Goal: Find specific page/section: Find specific page/section

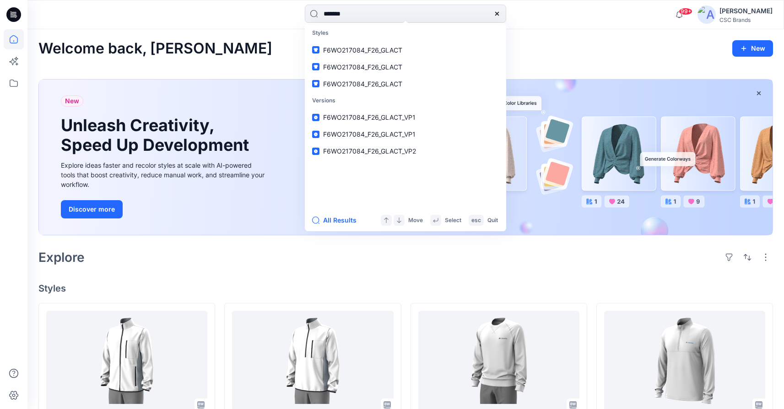
type input "******"
click at [385, 149] on span "F6WO217084_F26_GLACT_VP2" at bounding box center [369, 151] width 93 height 8
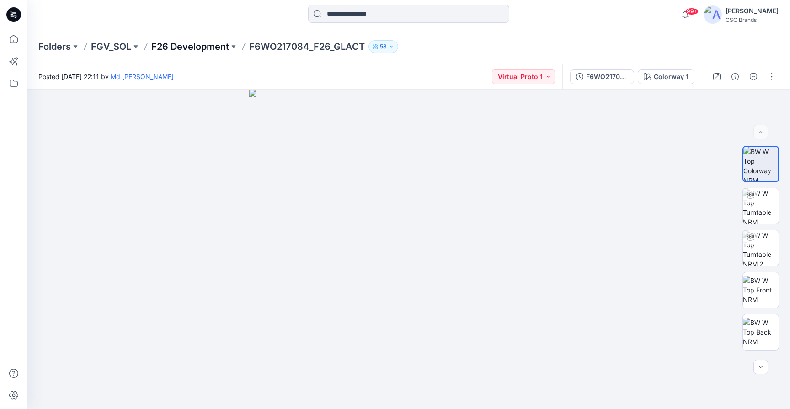
click at [211, 48] on p "F26 Development" at bounding box center [190, 46] width 78 height 13
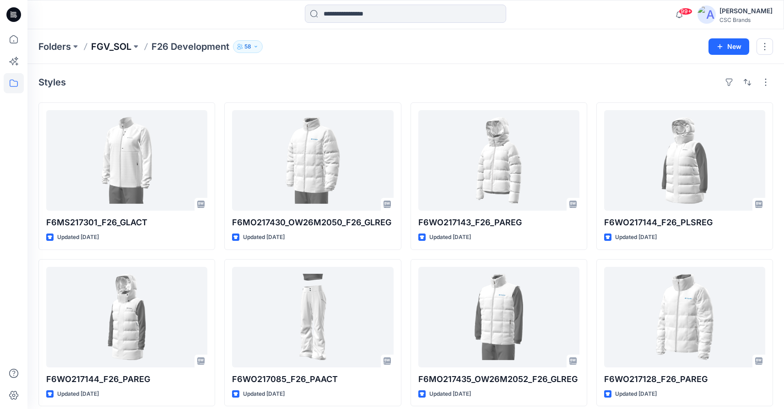
click at [113, 48] on p "FGV_SOL" at bounding box center [111, 46] width 40 height 13
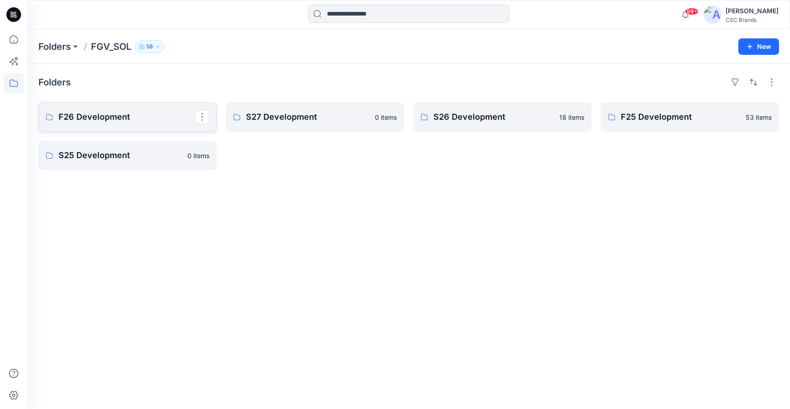
click at [97, 124] on link "F26 Development" at bounding box center [127, 116] width 178 height 29
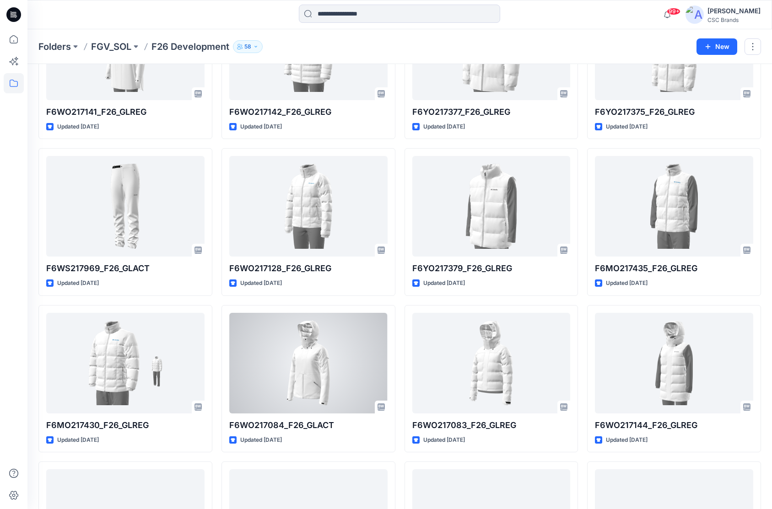
scroll to position [505, 0]
